Goal: Communication & Community: Answer question/provide support

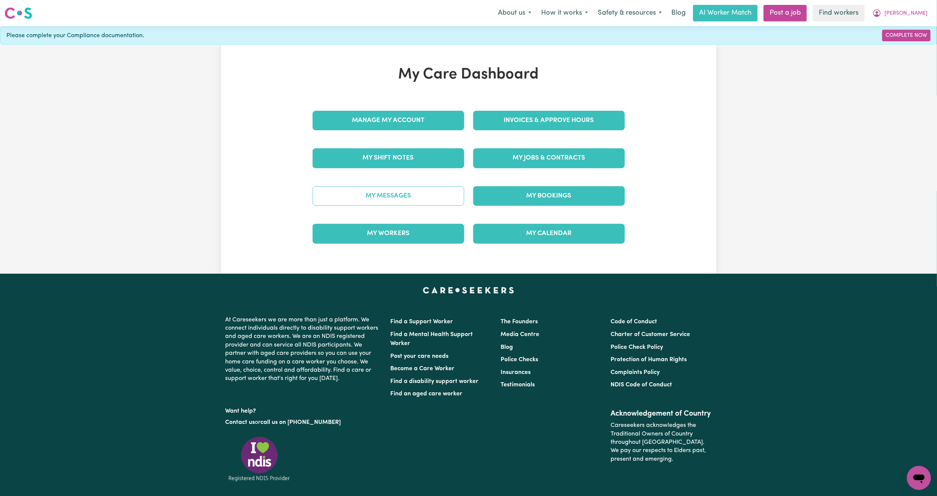
drag, startPoint x: 0, startPoint y: 0, endPoint x: 428, endPoint y: 197, distance: 471.3
click at [428, 197] on link "My Messages" at bounding box center [389, 196] width 152 height 20
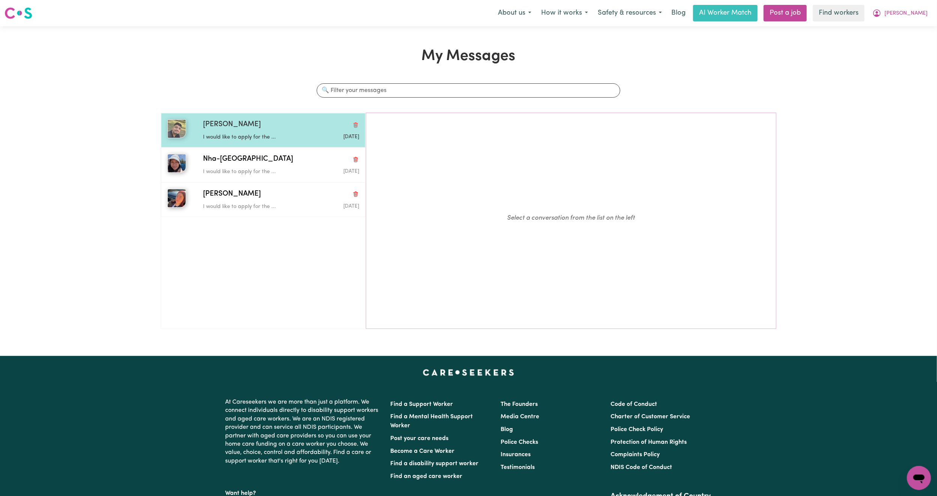
click at [240, 141] on p "I would like to apply for the ..." at bounding box center [255, 137] width 104 height 8
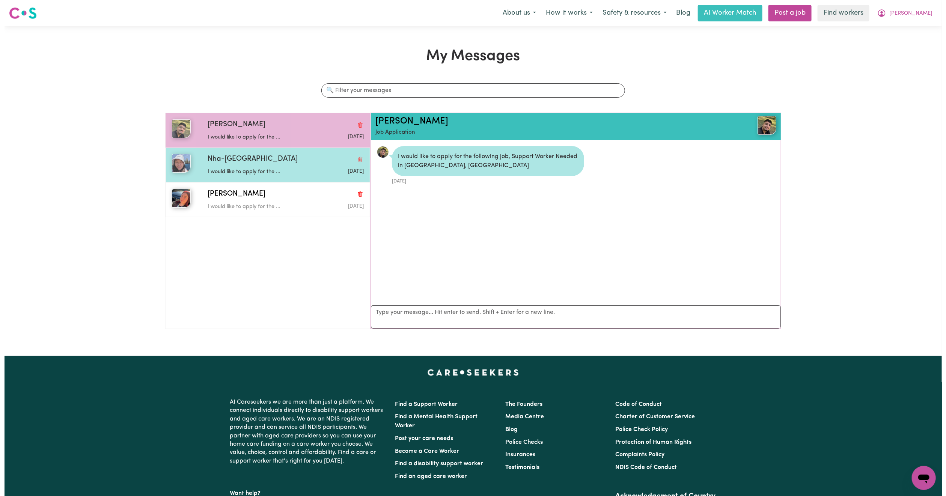
scroll to position [5, 0]
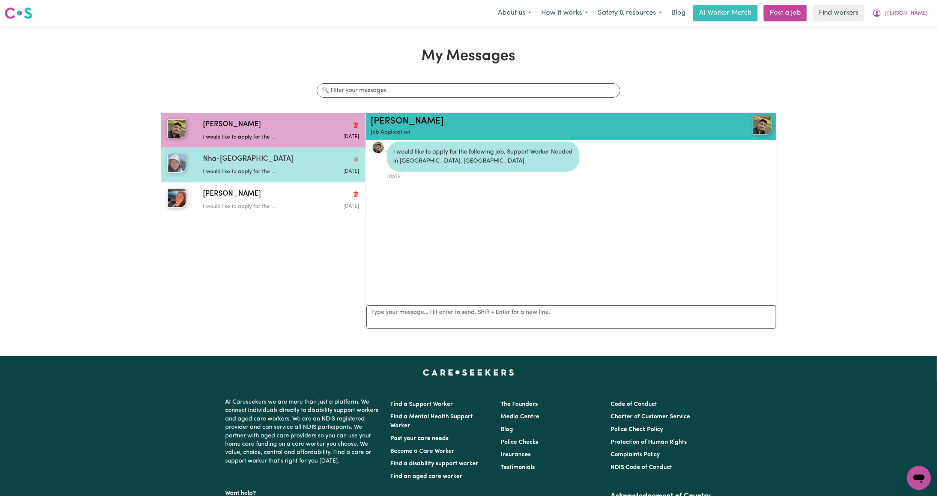
click at [255, 159] on div "Nha-Nha N" at bounding box center [281, 159] width 156 height 11
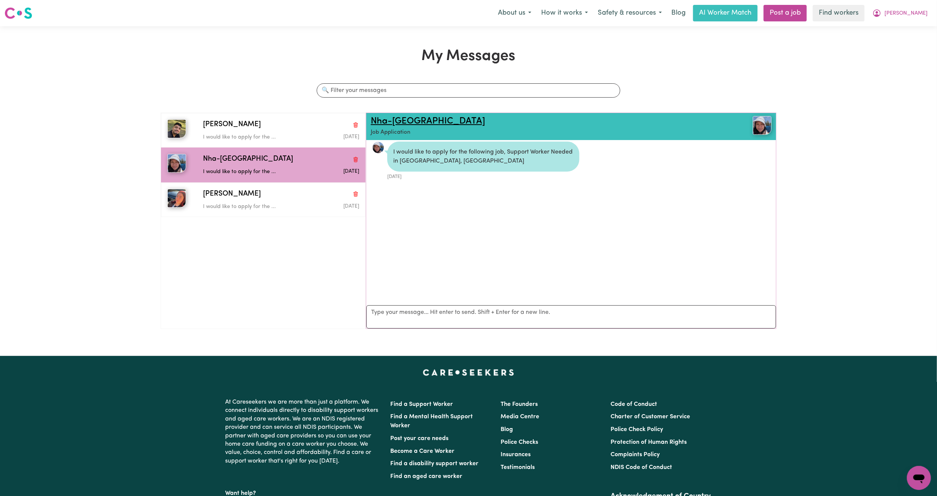
click at [402, 117] on link "Nha-Nha N" at bounding box center [428, 121] width 114 height 9
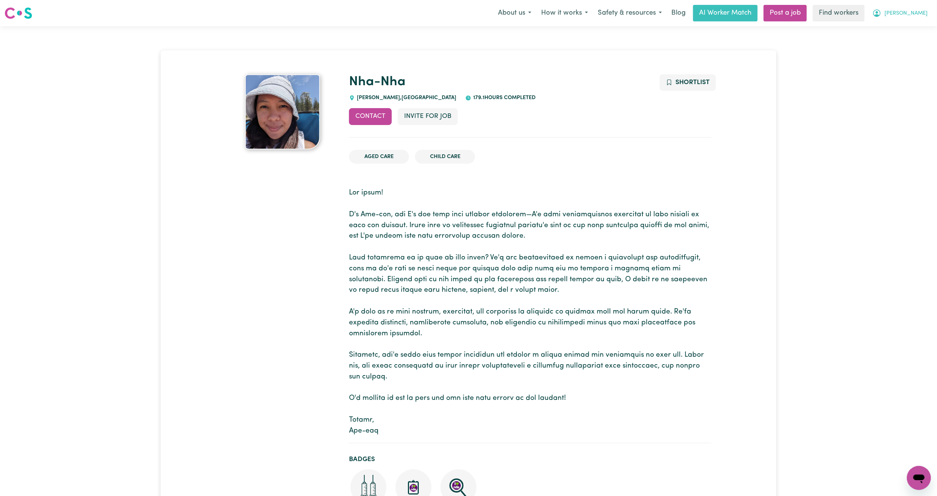
click at [927, 17] on span "[PERSON_NAME]" at bounding box center [906, 13] width 43 height 8
click at [916, 42] on link "Logout" at bounding box center [902, 43] width 59 height 14
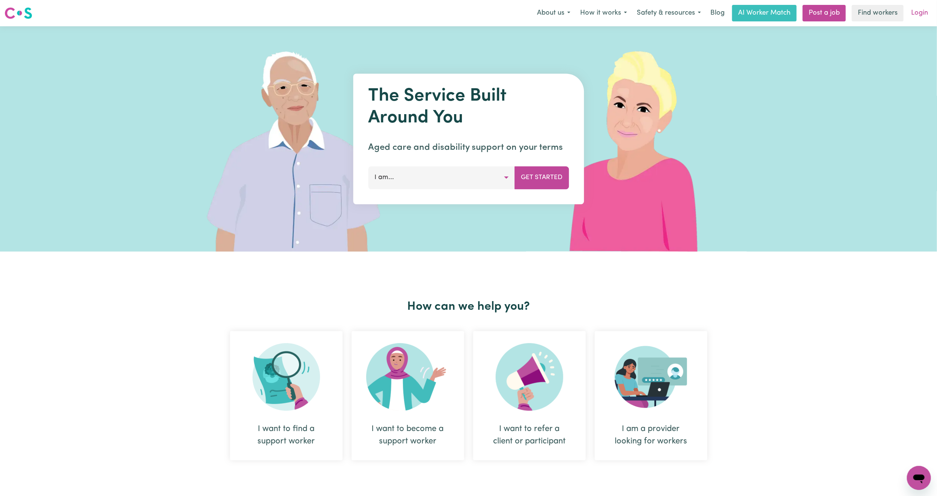
click at [925, 17] on link "Login" at bounding box center [920, 13] width 26 height 17
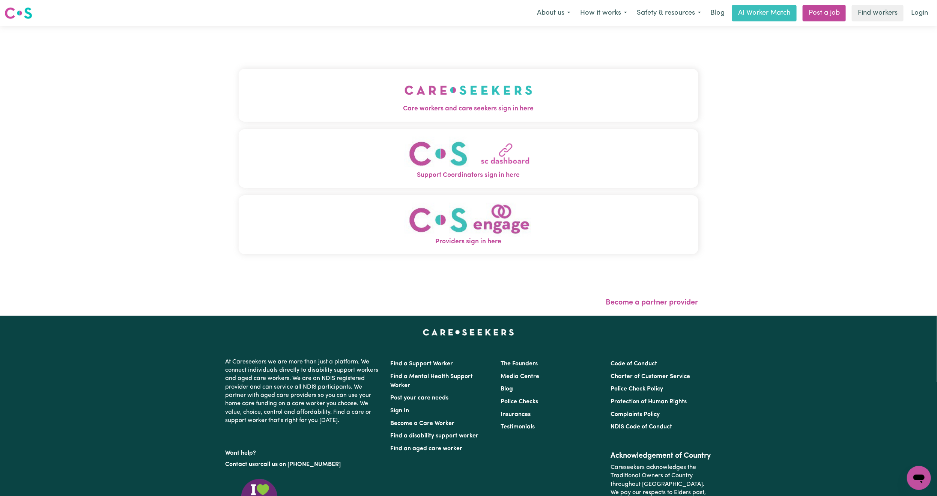
click at [498, 137] on div "Care workers and care seekers sign in here Support Coordinators sign in here Pr…" at bounding box center [468, 170] width 469 height 289
click at [486, 94] on img "Care workers and care seekers sign in here" at bounding box center [469, 90] width 128 height 28
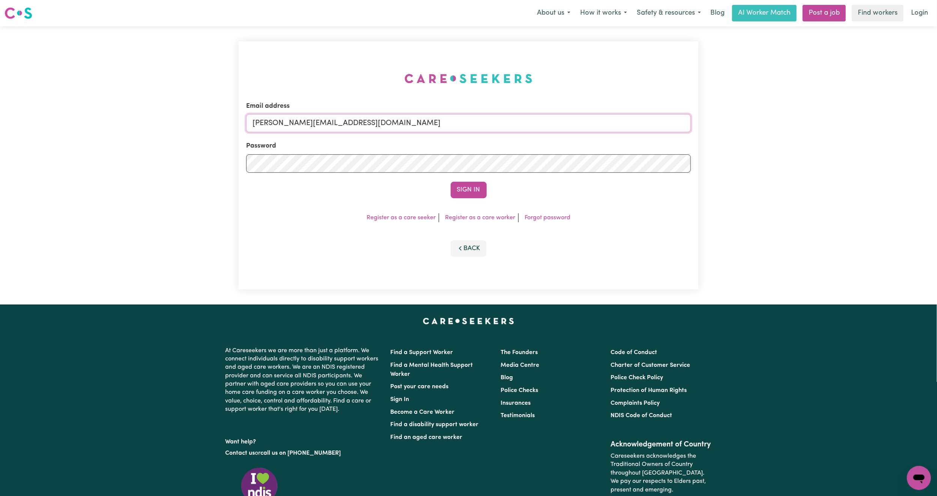
click at [366, 125] on input "mikayla+engage@careseekers.com.au" at bounding box center [468, 123] width 445 height 18
drag, startPoint x: 293, startPoint y: 123, endPoint x: 500, endPoint y: 132, distance: 207.0
click at [500, 132] on form "Email address superuser~mikayla@careseekers.com.au Password Sign In" at bounding box center [468, 149] width 445 height 97
type input "superuser~sorosenimili@gmail.com"
click at [455, 196] on button "Sign In" at bounding box center [469, 190] width 36 height 17
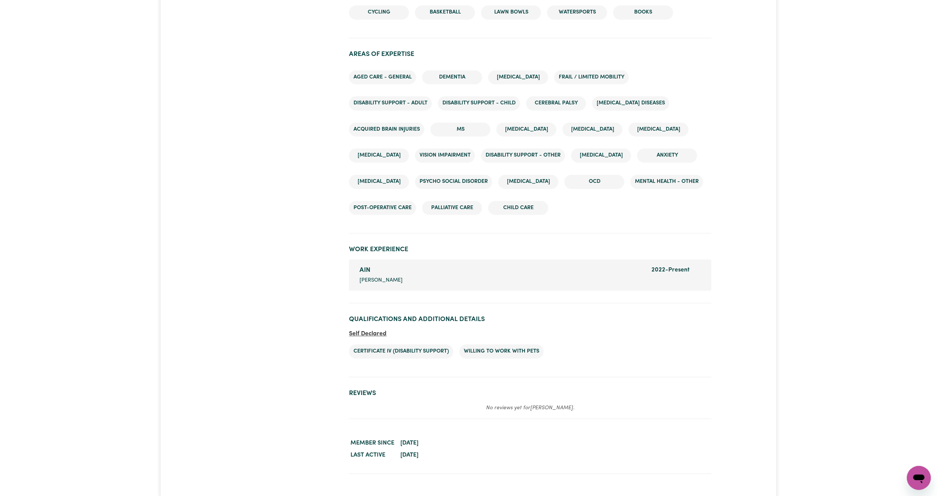
scroll to position [957, 0]
